Goal: Communication & Community: Answer question/provide support

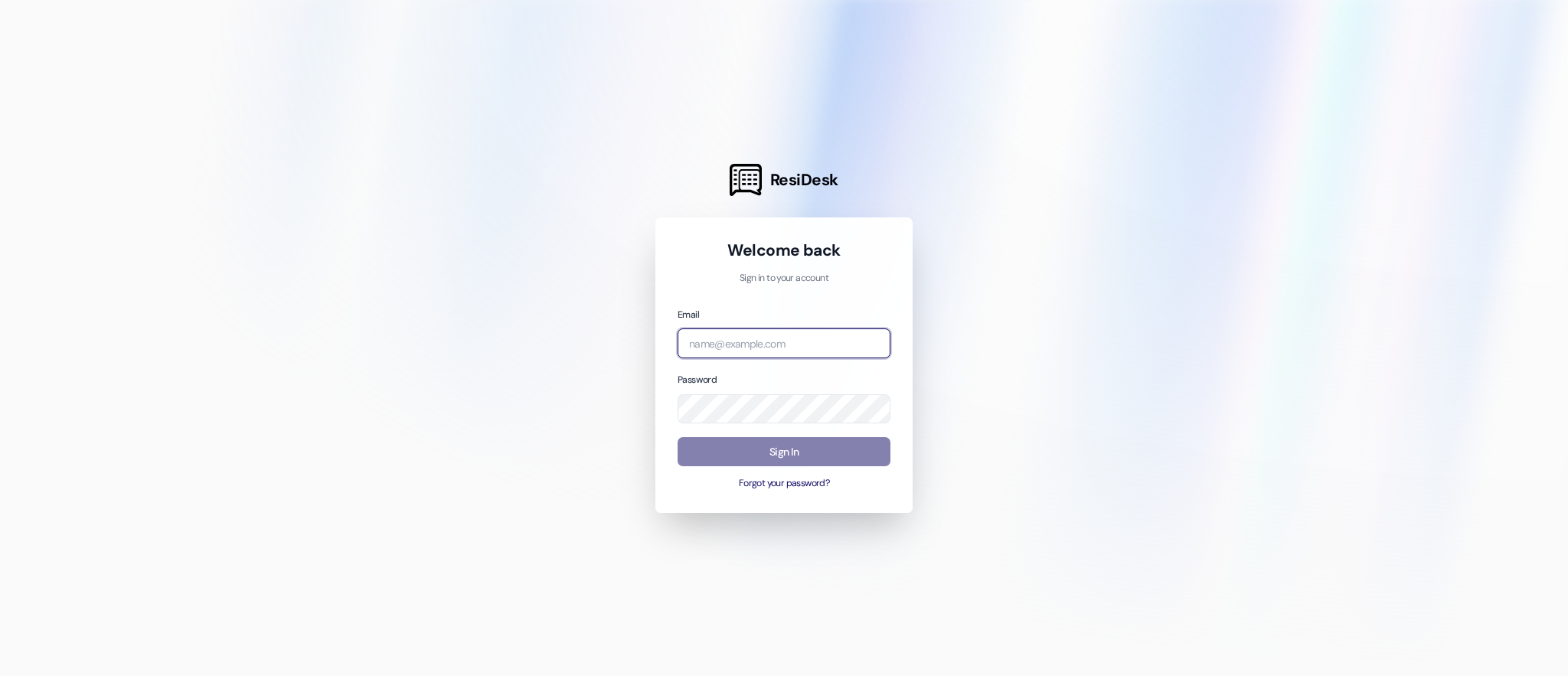
type input "[EMAIL_ADDRESS][DOMAIN_NAME]"
click at [804, 340] on input "[EMAIL_ADDRESS][DOMAIN_NAME]" at bounding box center [784, 343] width 213 height 30
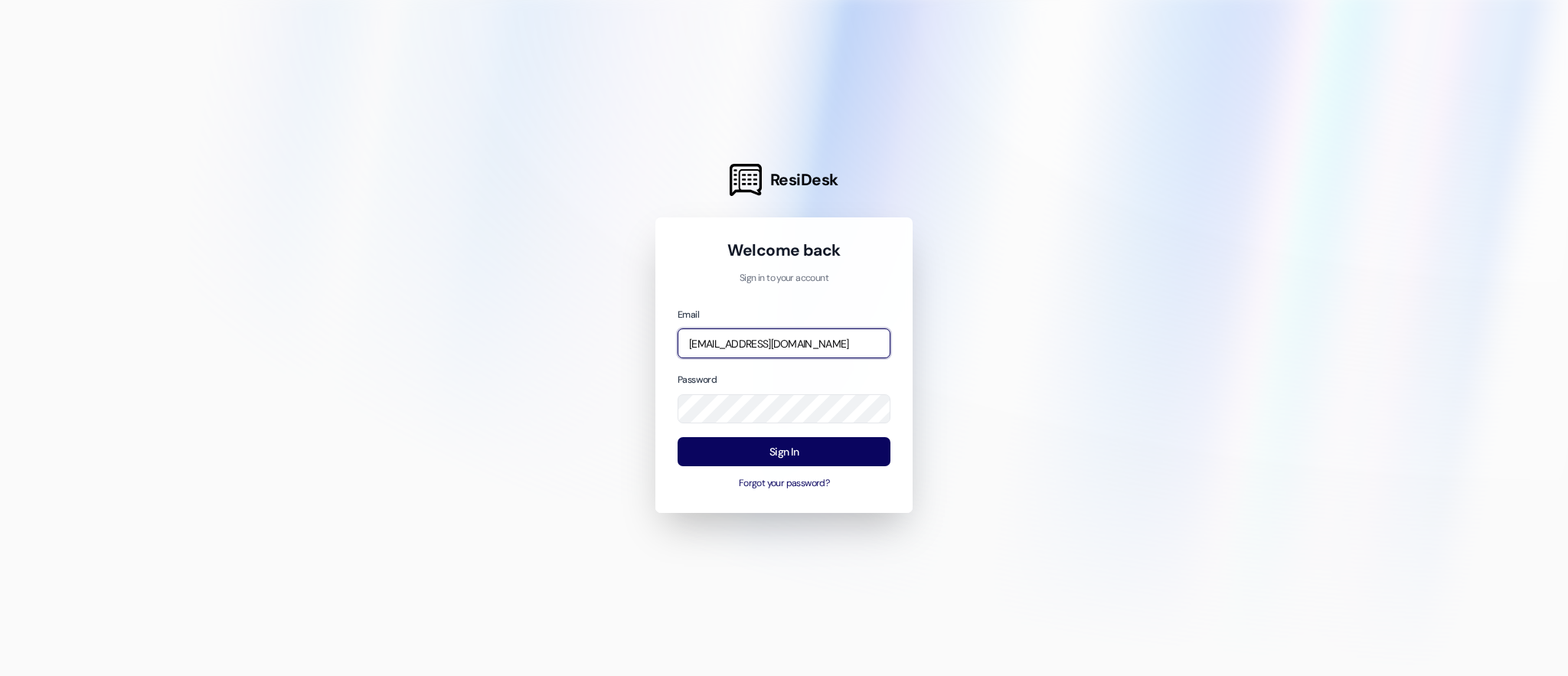
click at [850, 349] on input "automated-surveys-assetliving@assetliving.com" at bounding box center [784, 343] width 213 height 30
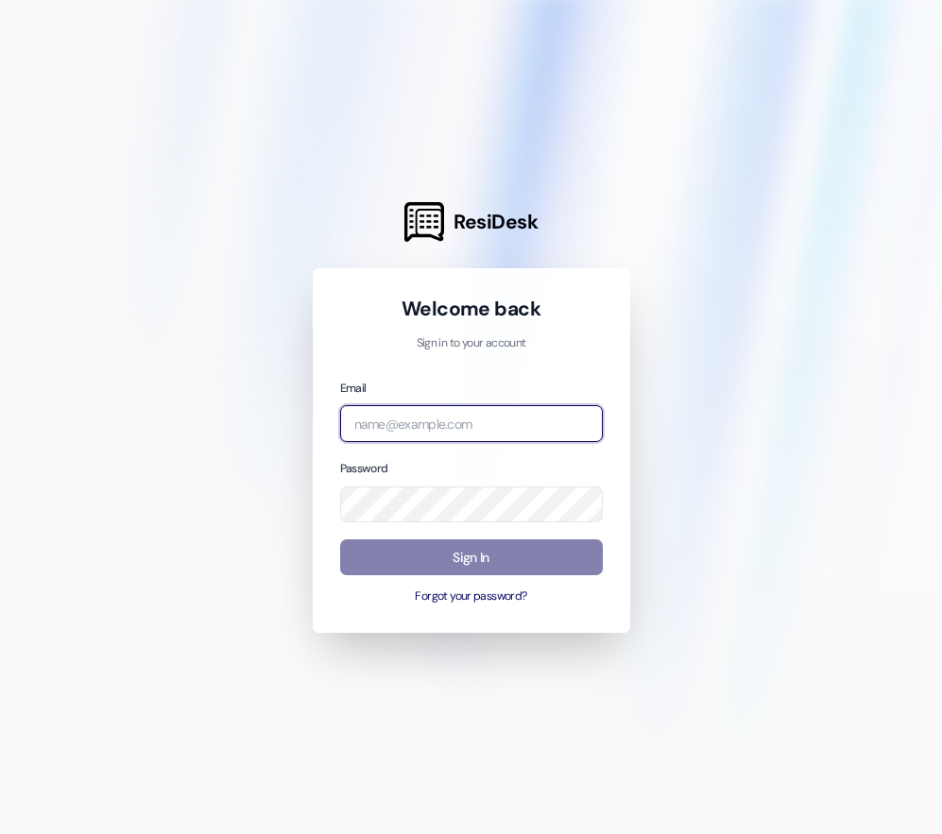
type input "[EMAIL_ADDRESS][DOMAIN_NAME]"
click at [488, 422] on input "[EMAIL_ADDRESS][DOMAIN_NAME]" at bounding box center [471, 423] width 263 height 37
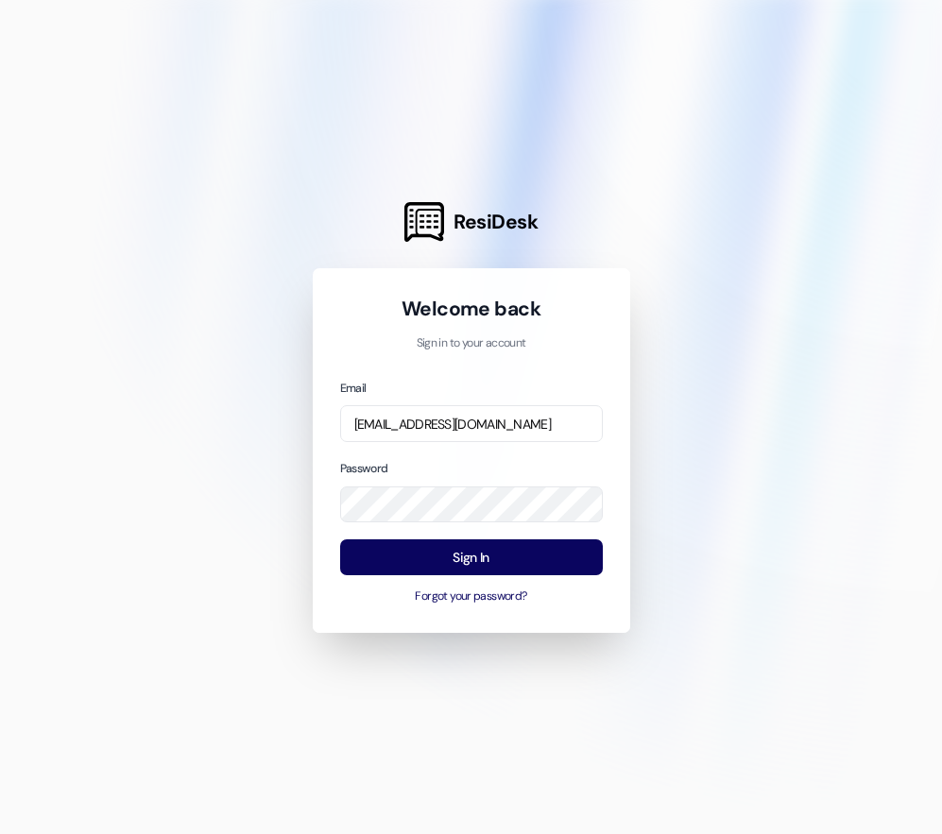
click at [384, 537] on div "Email automated-surveys-assetliving@assetliving.com Password Sign In Forgot you…" at bounding box center [471, 492] width 263 height 228
click at [443, 555] on button "Sign In" at bounding box center [471, 557] width 263 height 37
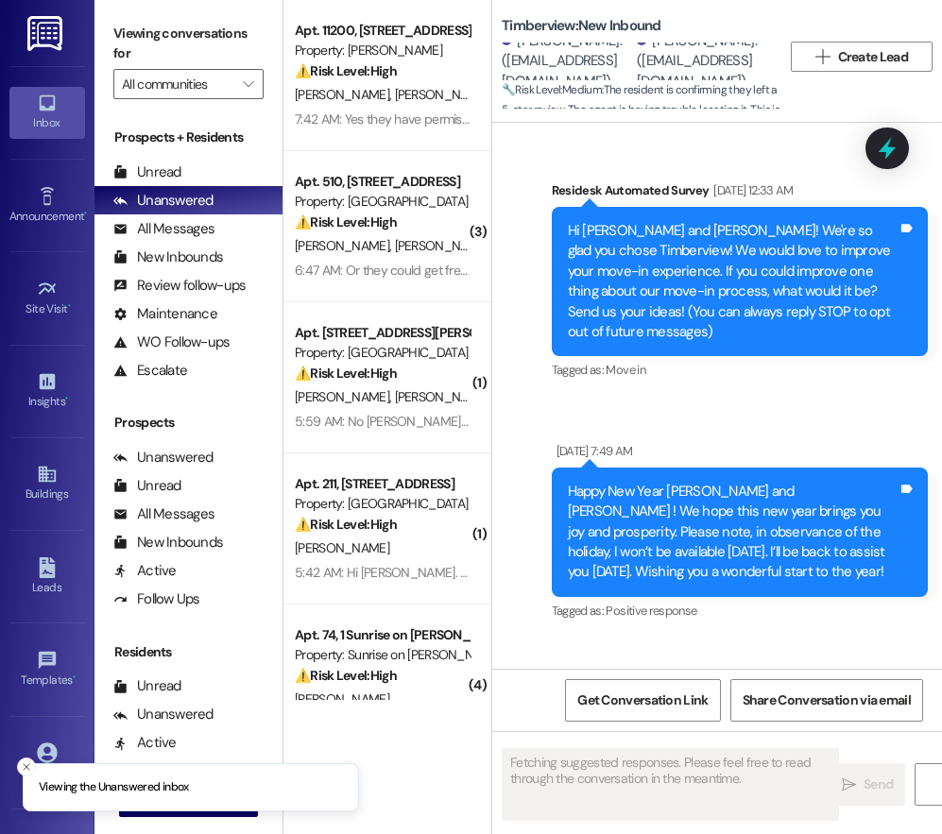
scroll to position [8062, 0]
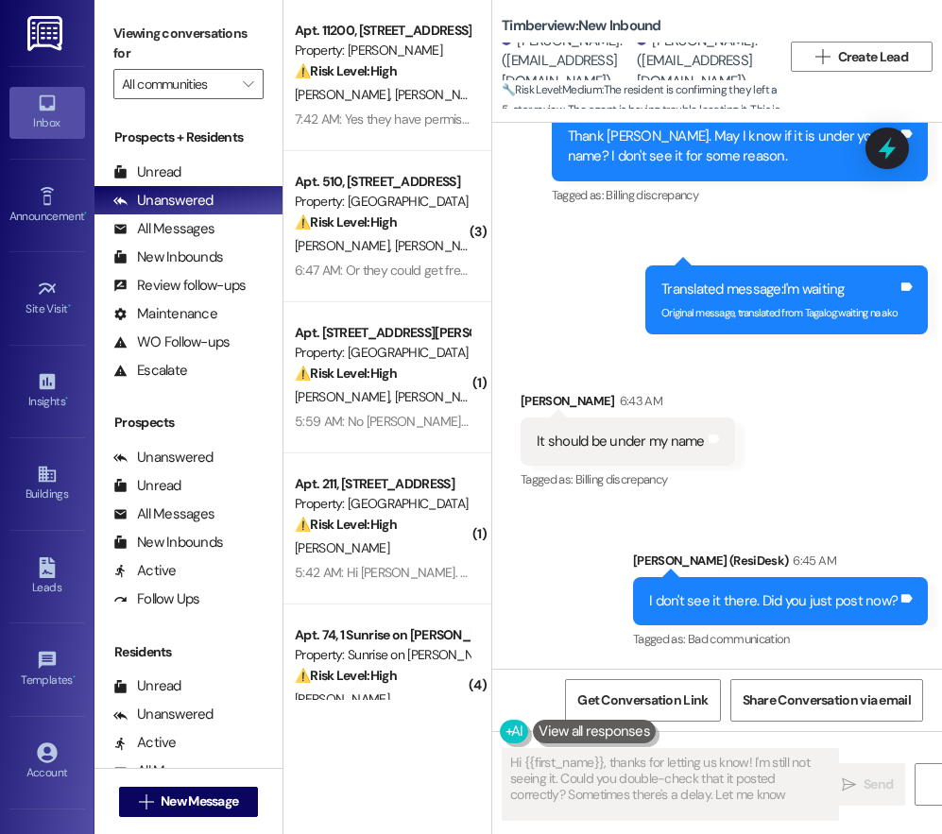
type textarea "Hi {{first_name}}, thanks for letting us know! I'm still not seeing it. Could y…"
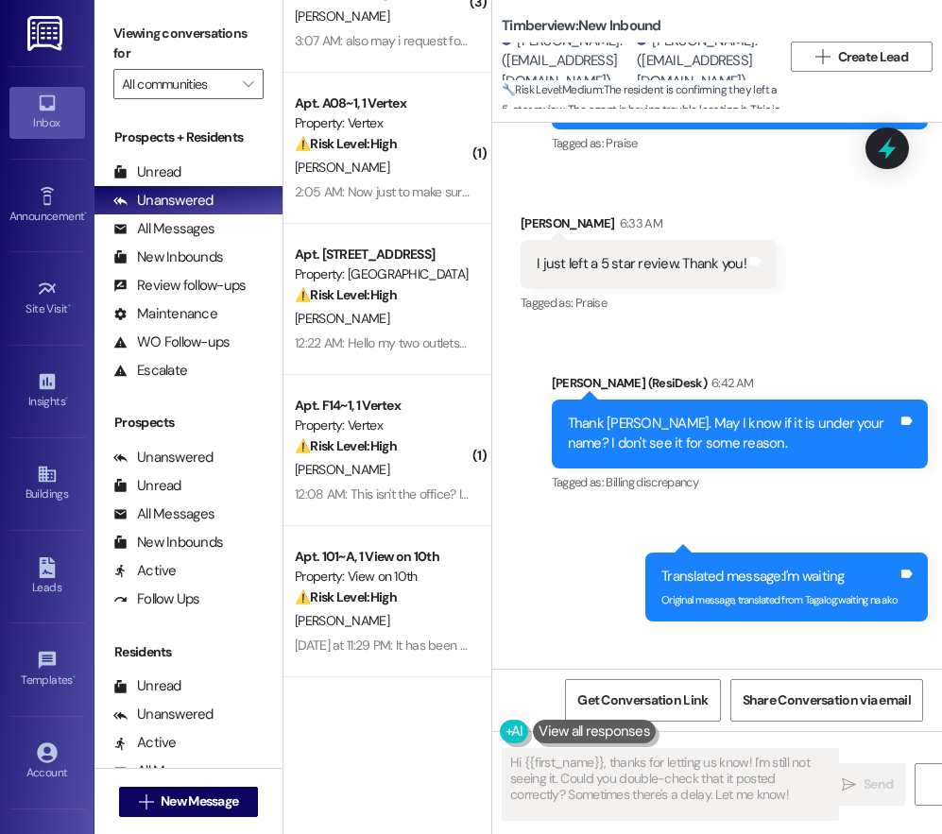
scroll to position [1291, 0]
